Goal: Transaction & Acquisition: Book appointment/travel/reservation

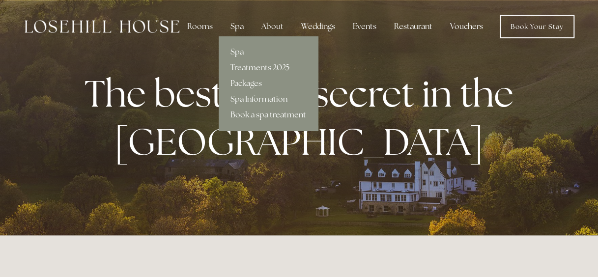
click at [238, 29] on div "Spa" at bounding box center [237, 27] width 29 height 20
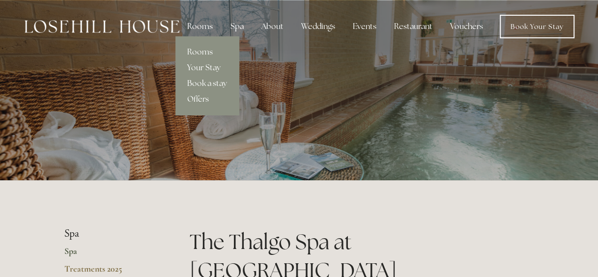
click at [200, 26] on div "Rooms" at bounding box center [199, 27] width 41 height 20
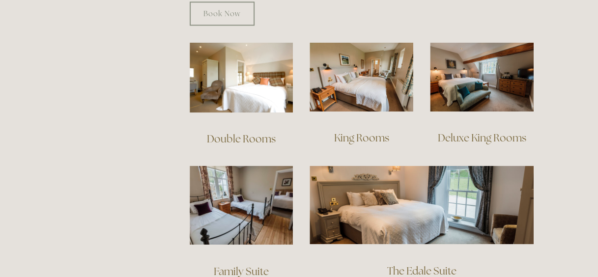
scroll to position [676, 0]
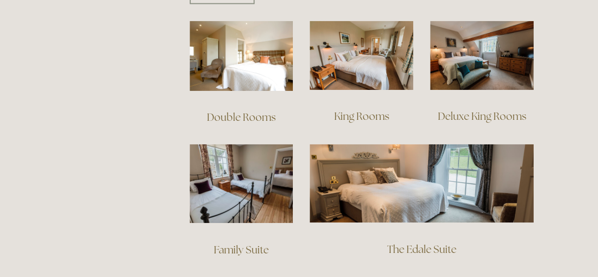
click at [225, 111] on link "Double Rooms" at bounding box center [241, 117] width 69 height 13
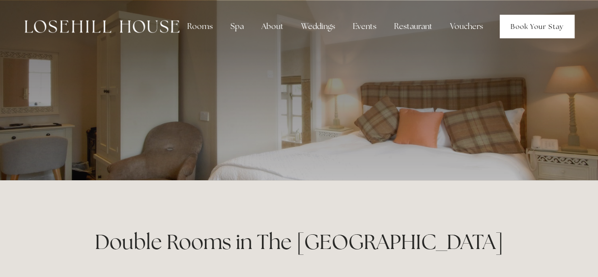
click at [527, 25] on link "Book Your Stay" at bounding box center [537, 27] width 75 height 24
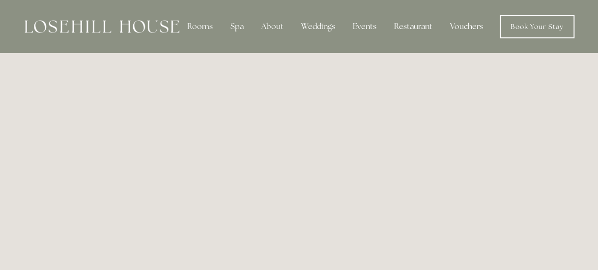
scroll to position [28, 0]
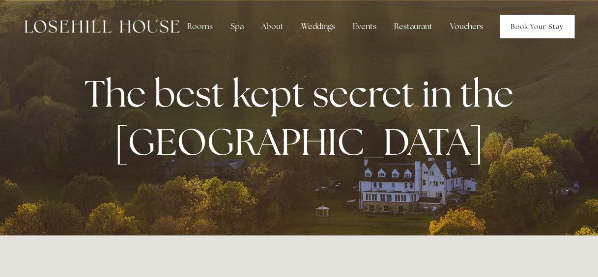
click at [525, 30] on link "Book Your Stay" at bounding box center [537, 27] width 75 height 24
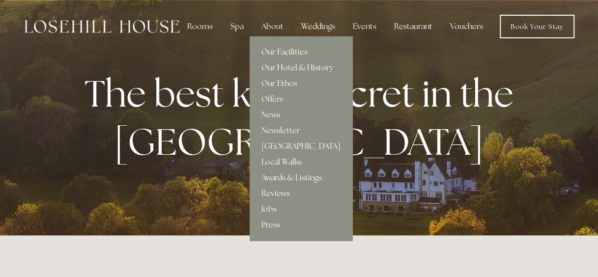
click at [270, 29] on div "About" at bounding box center [273, 27] width 38 height 20
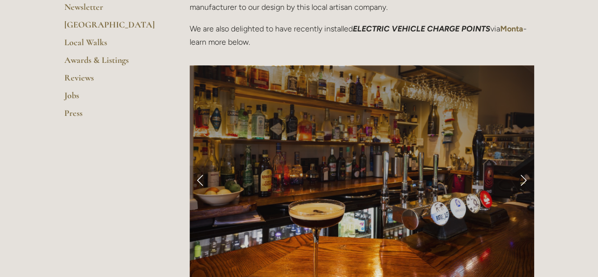
scroll to position [273, 0]
